Goal: Task Accomplishment & Management: Complete application form

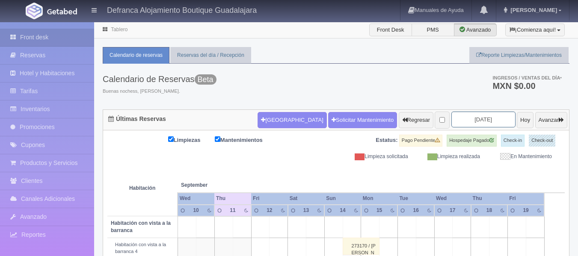
click at [493, 116] on input "2025-09-12" at bounding box center [483, 120] width 64 height 16
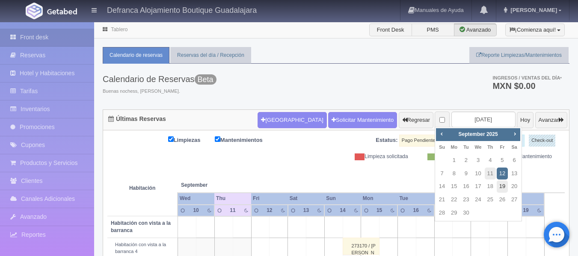
click at [504, 187] on link "19" at bounding box center [501, 186] width 11 height 12
type input "[DATE]"
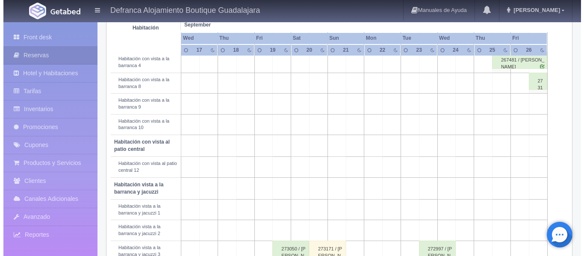
scroll to position [128, 0]
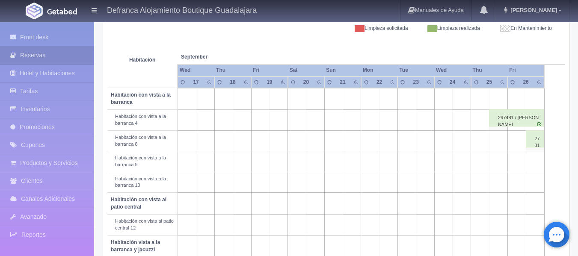
click at [277, 121] on td at bounding box center [278, 120] width 18 height 21
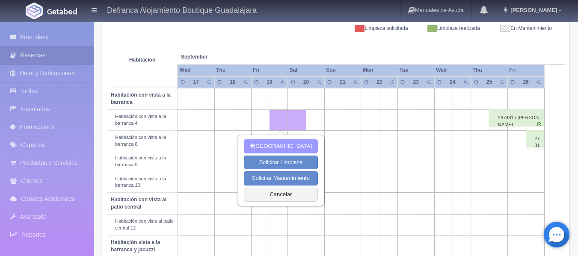
click at [273, 147] on button "[GEOGRAPHIC_DATA]" at bounding box center [281, 146] width 74 height 14
type input "19-09-2025"
type input "20-09-2025"
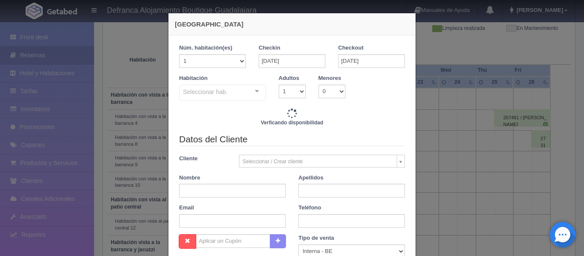
checkbox input "false"
type input "7645.00"
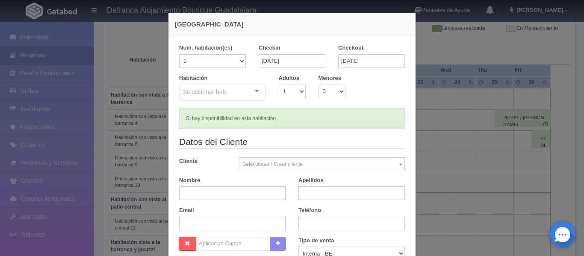
checkbox input "false"
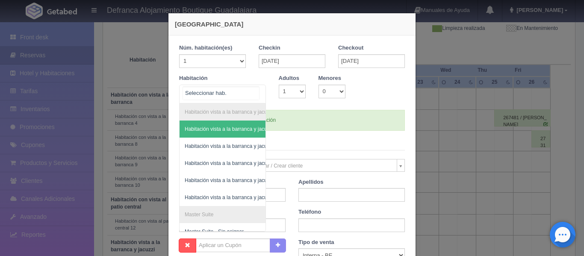
click at [252, 90] on div "Habitación vista a la barranca y jacuzzi Habitación vista a la barranca y jacuz…" at bounding box center [222, 94] width 87 height 19
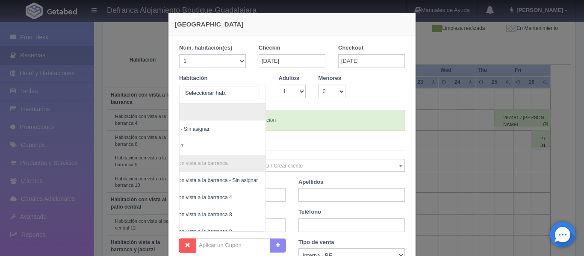
scroll to position [120, 34]
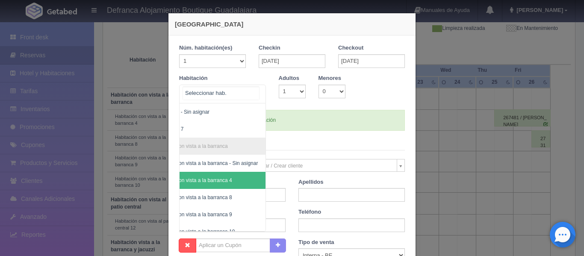
click at [221, 180] on span "Habitación con vista a la barranca 4" at bounding box center [191, 180] width 82 height 6
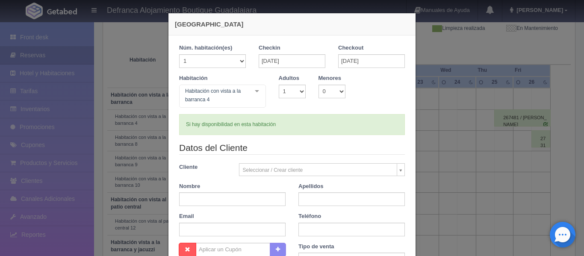
checkbox input "false"
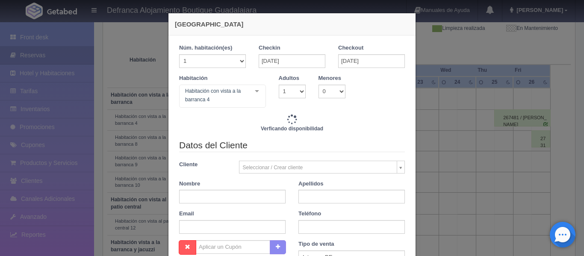
type input "7645.00"
checkbox input "false"
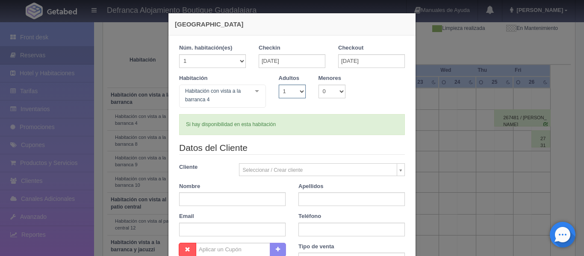
click at [295, 90] on select "1 2 3 4 5 6 7 8 9 10" at bounding box center [292, 92] width 27 height 14
select select "2"
click at [279, 85] on select "1 2 3 4 5 6 7 8 9 10" at bounding box center [292, 92] width 27 height 14
checkbox input "false"
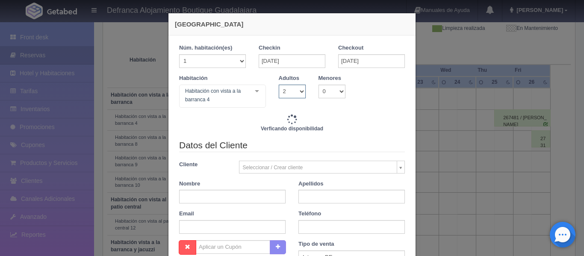
type input "7645.00"
checkbox input "false"
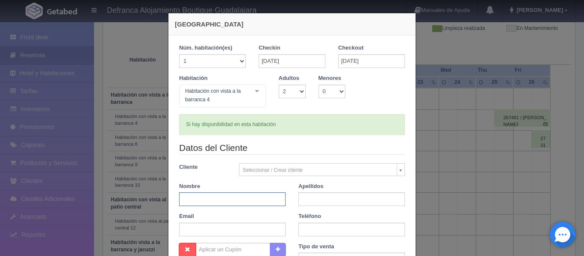
click at [210, 201] on input "text" at bounding box center [232, 199] width 106 height 14
type input "c"
type input "[PERSON_NAME]"
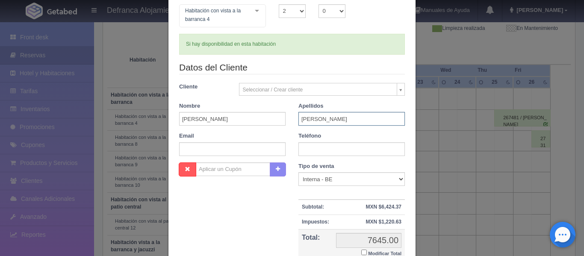
scroll to position [86, 0]
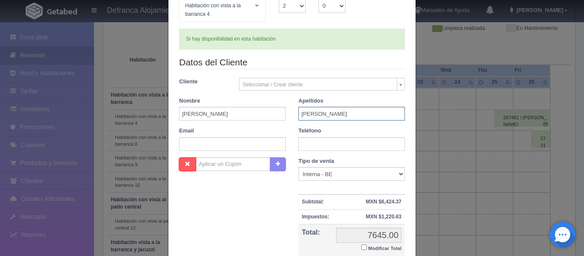
type input "DUEÑAS COVARRUBIAS"
click at [358, 142] on input "text" at bounding box center [351, 144] width 106 height 14
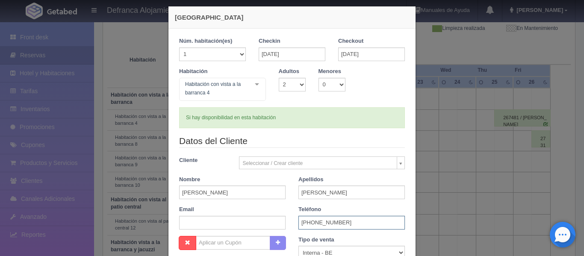
scroll to position [0, 0]
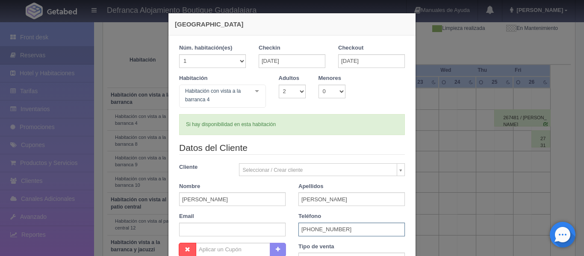
type input "317 383 7363"
click at [381, 59] on input "20-09-2025" at bounding box center [371, 61] width 67 height 14
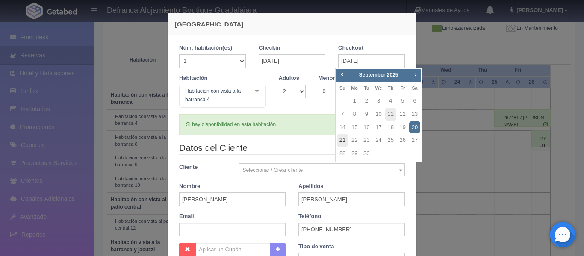
click at [343, 140] on link "21" at bounding box center [342, 140] width 11 height 12
type input "21-09-2025"
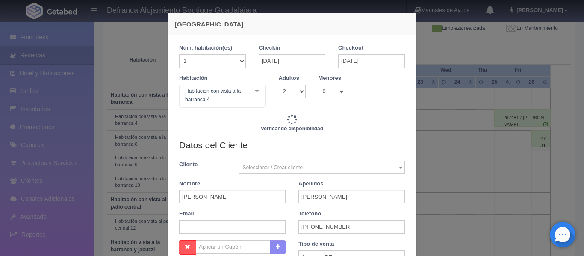
checkbox input "false"
type input "15290.00"
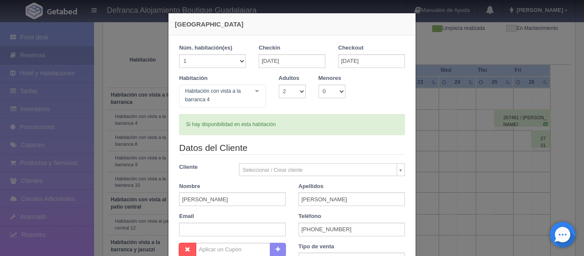
checkbox input "false"
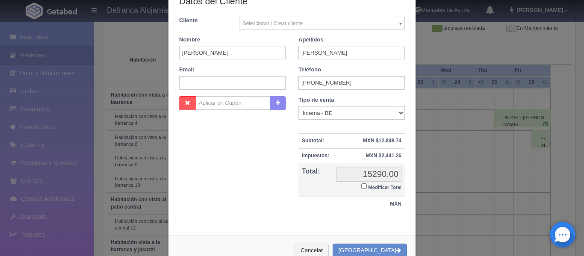
scroll to position [170, 0]
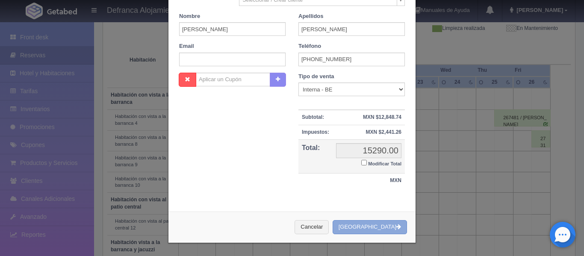
click at [366, 230] on button "[GEOGRAPHIC_DATA]" at bounding box center [370, 227] width 74 height 14
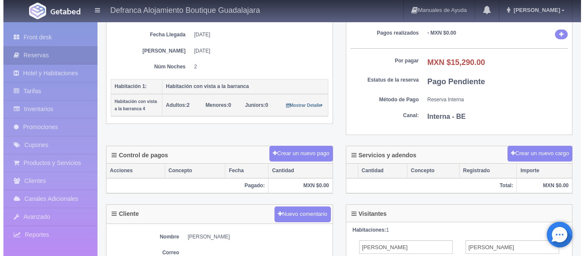
scroll to position [128, 0]
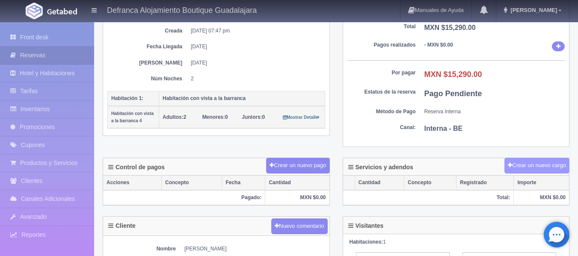
click at [540, 168] on button "Crear un nuevo cargo" at bounding box center [536, 166] width 65 height 16
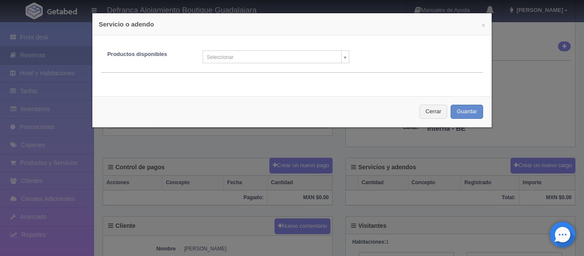
click at [341, 57] on body "Defranca Alojamiento Boutique Guadalajara Manuales de Ayuda Actualizaciones rec…" at bounding box center [292, 161] width 584 height 537
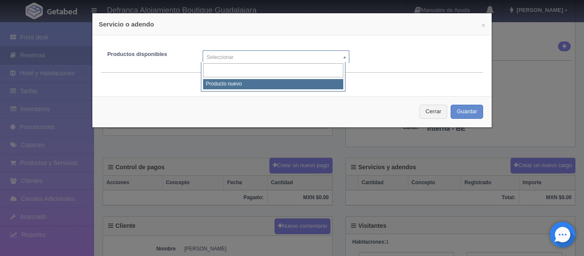
select select "0"
type input "1"
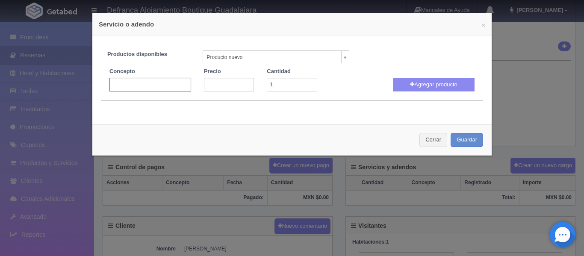
click at [163, 91] on input "text" at bounding box center [150, 85] width 82 height 14
type input "jacuzzi volado"
click at [215, 90] on input "number" at bounding box center [229, 85] width 50 height 14
type input "3300"
click at [409, 83] on button "Agregar producto" at bounding box center [434, 85] width 82 height 14
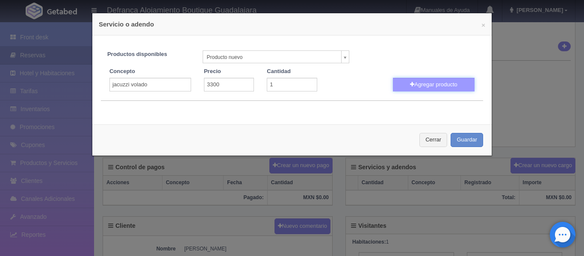
select select
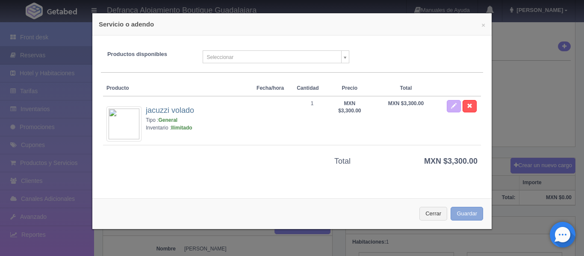
click at [453, 214] on button "Guardar" at bounding box center [467, 214] width 32 height 14
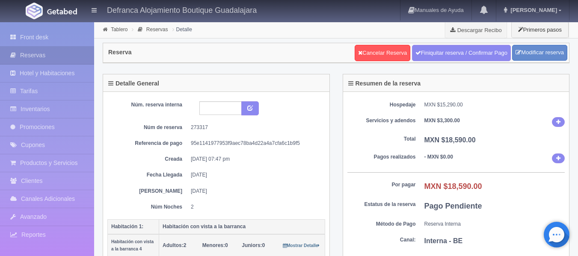
scroll to position [128, 0]
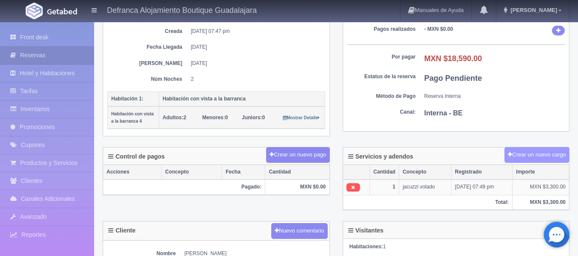
click at [527, 153] on button "Crear un nuevo cargo" at bounding box center [536, 155] width 65 height 16
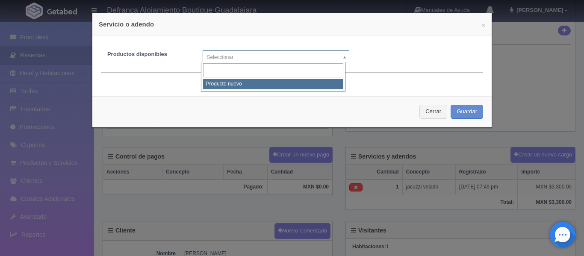
click at [341, 59] on body "Defranca Alojamiento Boutique Guadalajara Manuales de Ayuda Actualizaciones rec…" at bounding box center [292, 165] width 584 height 542
select select "0"
type input "1"
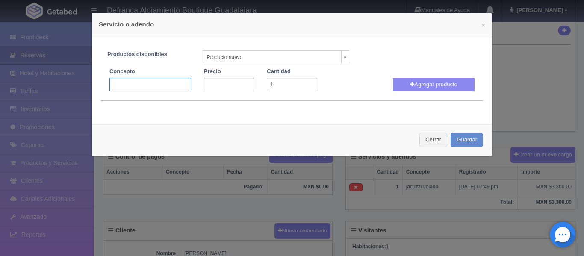
click at [153, 86] on input "text" at bounding box center [150, 85] width 82 height 14
type input "p"
click at [434, 142] on button "Cerrar" at bounding box center [433, 140] width 28 height 14
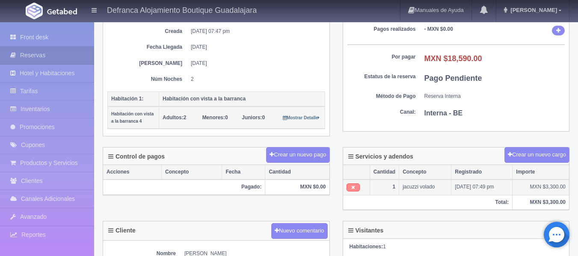
click at [350, 186] on link at bounding box center [352, 187] width 13 height 8
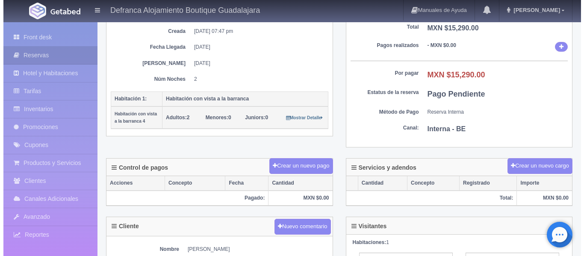
scroll to position [128, 0]
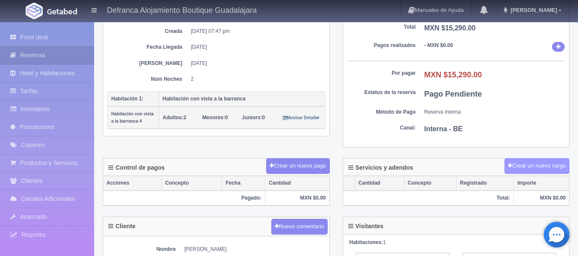
click at [544, 166] on button "Crear un nuevo cargo" at bounding box center [536, 166] width 65 height 16
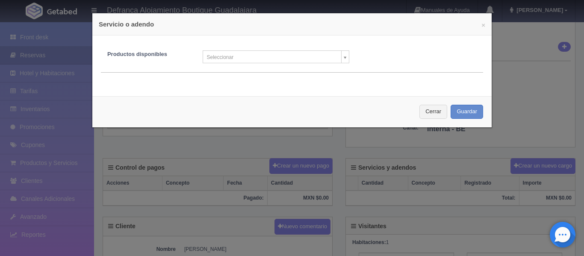
click at [342, 55] on body "Defranca Alojamiento Boutique Guadalajara Manuales de Ayuda Actualizaciones rec…" at bounding box center [292, 162] width 584 height 537
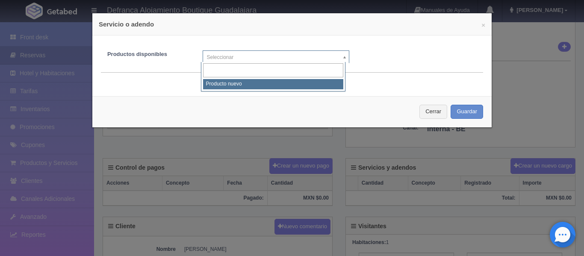
select select "0"
type input "1"
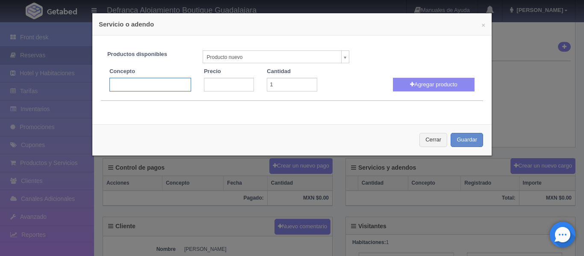
click at [142, 86] on input "text" at bounding box center [150, 85] width 82 height 14
type input "JACUZZI VOLADO"
click at [217, 86] on input "number" at bounding box center [229, 85] width 50 height 14
type input "3300"
click at [428, 84] on button "Agregar producto" at bounding box center [434, 85] width 82 height 14
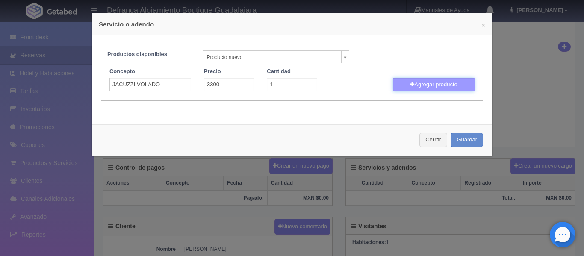
select select
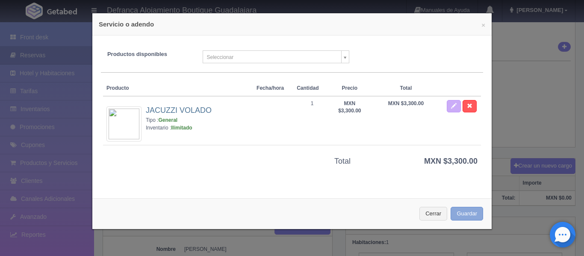
click at [453, 212] on button "Guardar" at bounding box center [467, 214] width 32 height 14
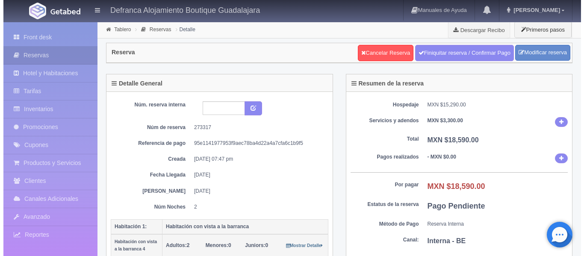
scroll to position [128, 0]
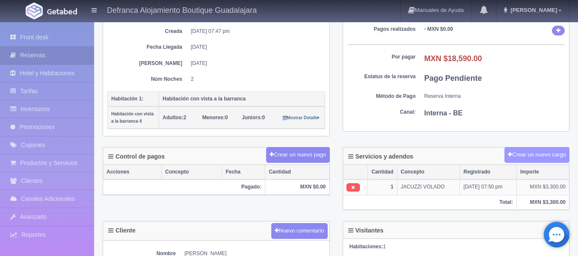
click at [530, 153] on button "Crear un nuevo cargo" at bounding box center [536, 155] width 65 height 16
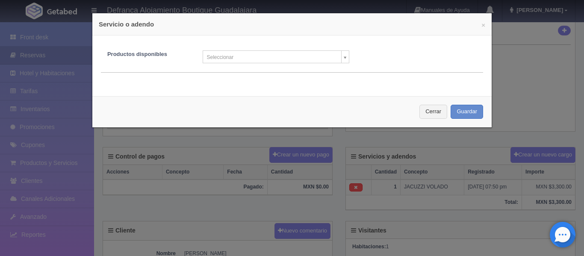
click at [342, 56] on body "Defranca Alojamiento Boutique Guadalajara Manuales de Ayuda Actualizaciones rec…" at bounding box center [292, 165] width 584 height 542
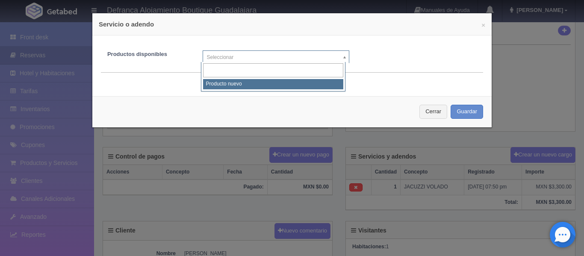
select select "0"
type input "1"
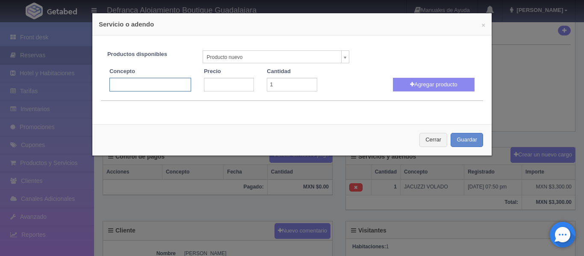
click at [159, 85] on input "text" at bounding box center [150, 85] width 82 height 14
type input "PERSONA EXTRA EN JACUZZI"
click at [214, 86] on input "number" at bounding box center [229, 85] width 50 height 14
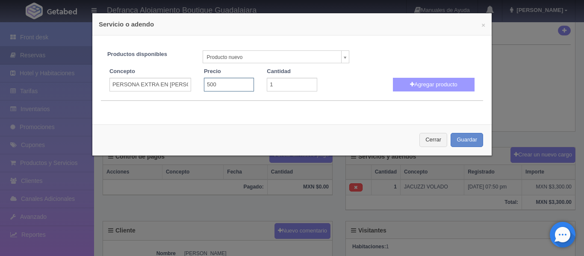
type input "500"
click at [435, 83] on button "Agregar producto" at bounding box center [434, 85] width 82 height 14
select select
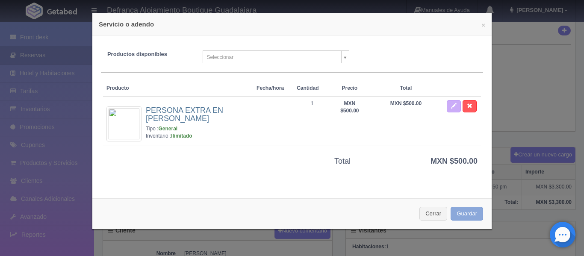
click at [459, 212] on button "Guardar" at bounding box center [467, 214] width 32 height 14
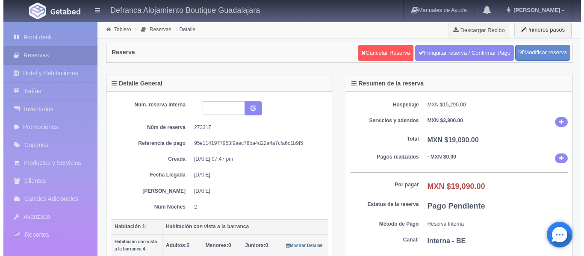
scroll to position [128, 0]
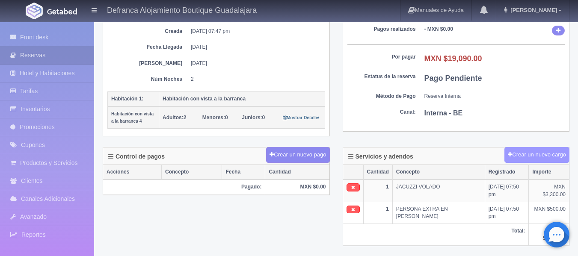
click at [533, 155] on button "Crear un nuevo cargo" at bounding box center [536, 155] width 65 height 16
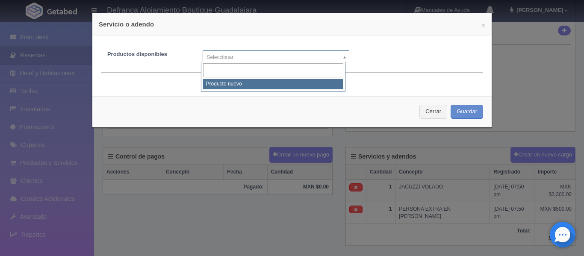
click at [342, 55] on body "Defranca Alojamiento Boutique Guadalajara Manuales de Ayuda Actualizaciones rec…" at bounding box center [292, 172] width 584 height 557
select select "0"
type input "1"
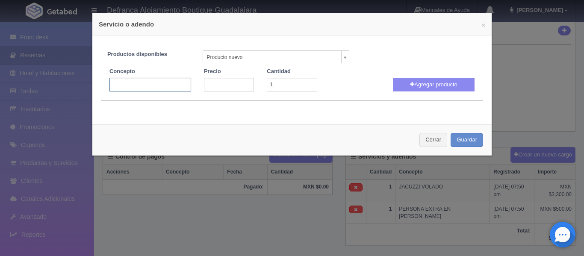
click at [169, 88] on input "text" at bounding box center [150, 85] width 82 height 14
type input "PERSONA EXTRA EN HABITACIÓN"
click at [221, 86] on input "number" at bounding box center [229, 85] width 50 height 14
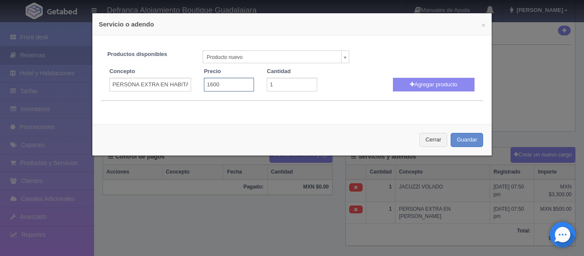
type input "1600"
type input "2"
click at [306, 81] on input "2" at bounding box center [292, 85] width 50 height 14
click at [393, 84] on button "Agregar producto" at bounding box center [434, 85] width 82 height 14
select select
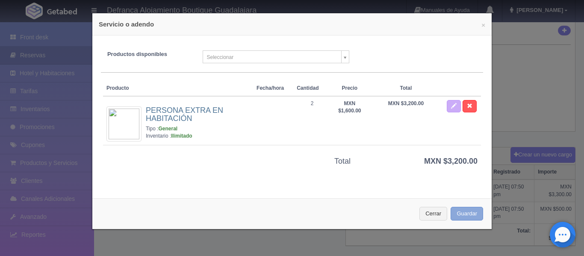
click at [463, 217] on button "Guardar" at bounding box center [467, 214] width 32 height 14
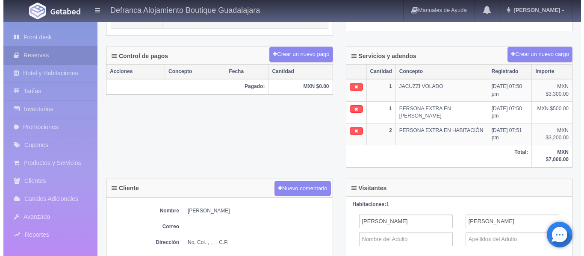
scroll to position [213, 0]
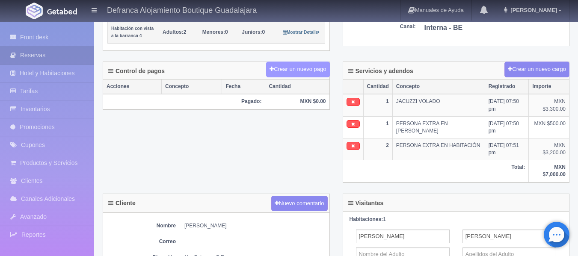
click at [286, 72] on button "Crear un nuevo pago" at bounding box center [297, 70] width 63 height 16
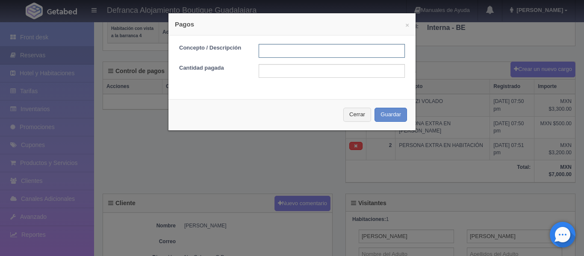
click at [271, 48] on input "text" at bounding box center [332, 51] width 146 height 14
type input "TRANSFERENCIA"
click at [281, 70] on input "text" at bounding box center [332, 71] width 146 height 14
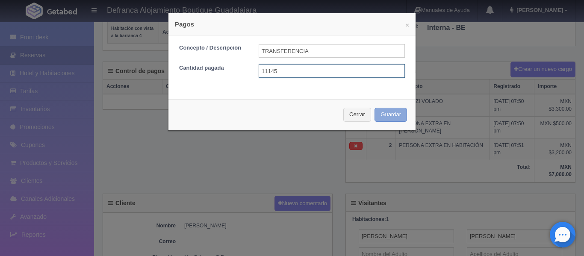
type input "11145"
click at [384, 115] on button "Guardar" at bounding box center [391, 115] width 32 height 14
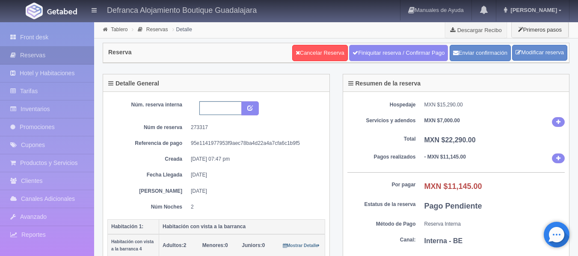
click at [203, 106] on input "text" at bounding box center [220, 108] width 42 height 14
type input "HVB4 190925-210925"
click at [251, 108] on icon "submit" at bounding box center [250, 108] width 6 height 6
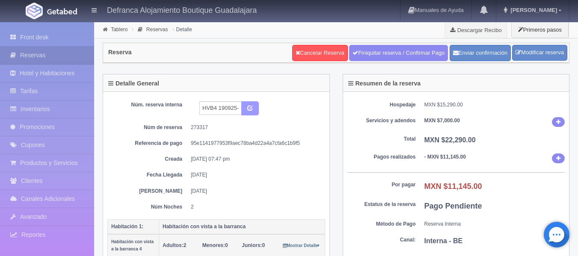
click at [251, 108] on icon "submit" at bounding box center [250, 108] width 6 height 6
click at [119, 29] on link "Tablero" at bounding box center [119, 30] width 17 height 6
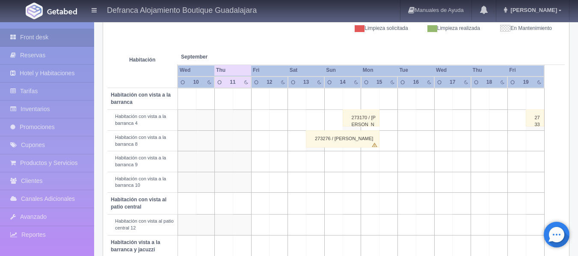
scroll to position [128, 0]
click at [329, 141] on div "273276 / [PERSON_NAME]" at bounding box center [343, 138] width 74 height 17
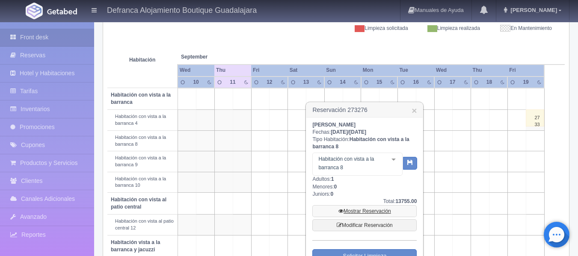
click at [360, 212] on link "Mostrar Reservación" at bounding box center [364, 211] width 104 height 12
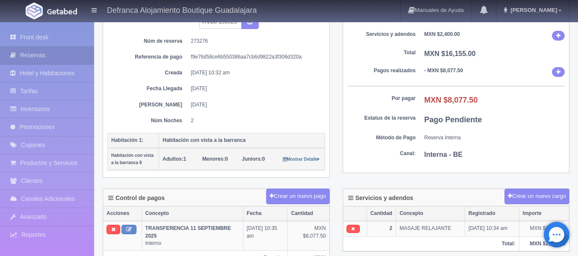
scroll to position [59, 0]
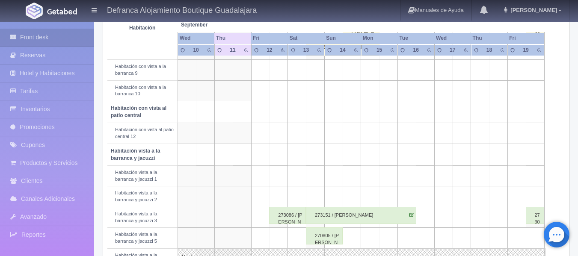
scroll to position [263, 0]
